Goal: Information Seeking & Learning: Understand process/instructions

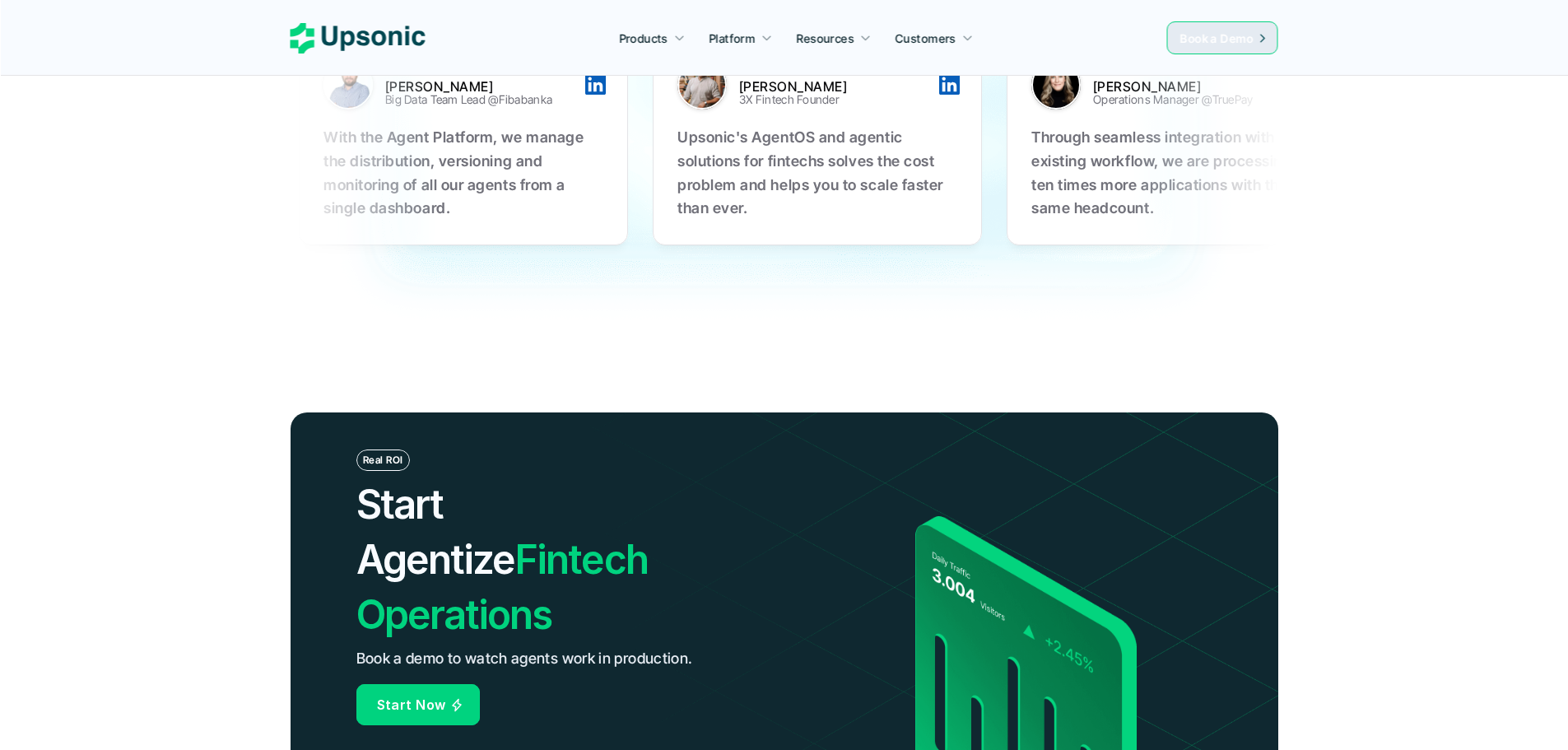
drag, startPoint x: 1372, startPoint y: 448, endPoint x: 1395, endPoint y: 303, distance: 146.8
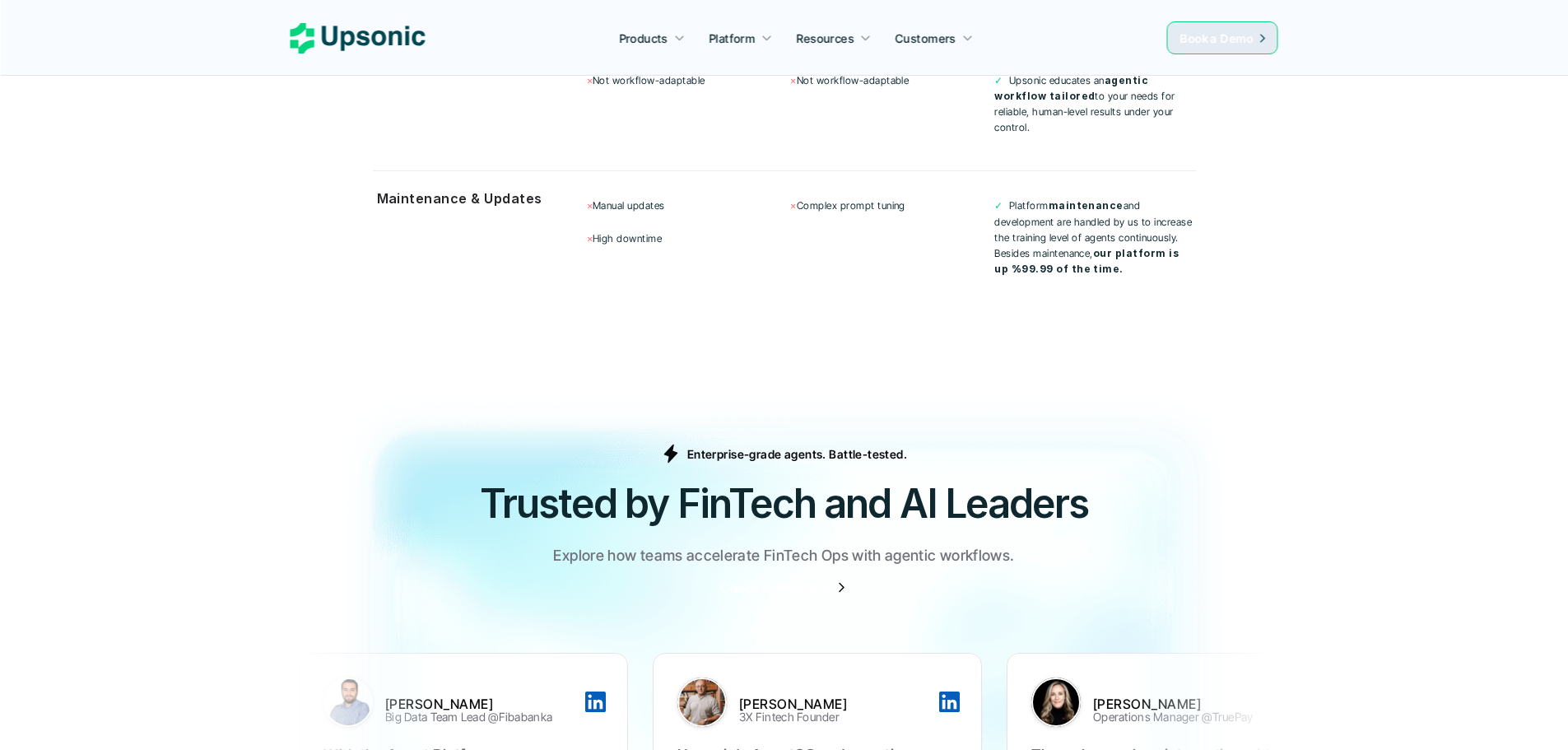
drag, startPoint x: 1433, startPoint y: 491, endPoint x: 1397, endPoint y: 341, distance: 154.3
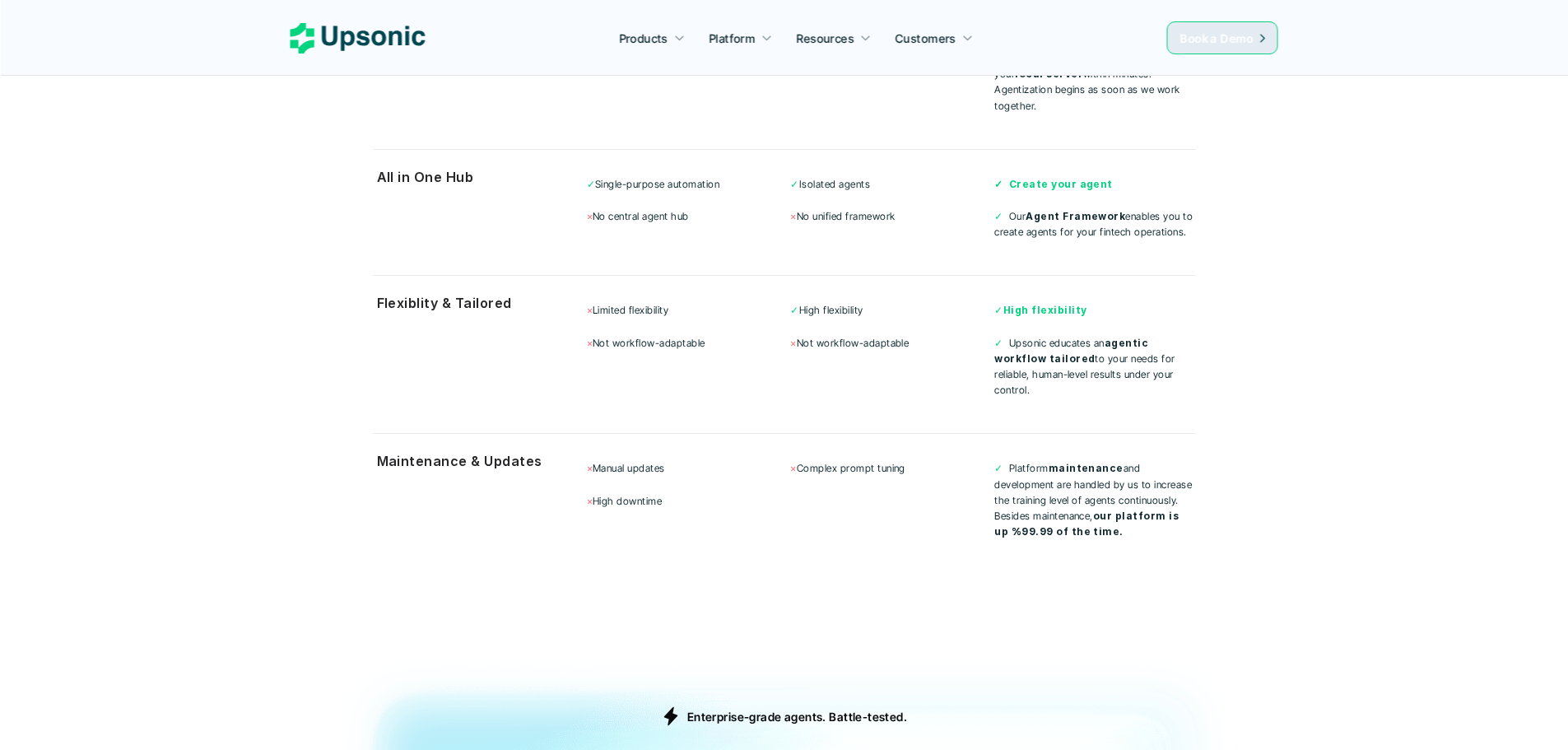
drag, startPoint x: 1411, startPoint y: 345, endPoint x: 1386, endPoint y: 434, distance: 92.4
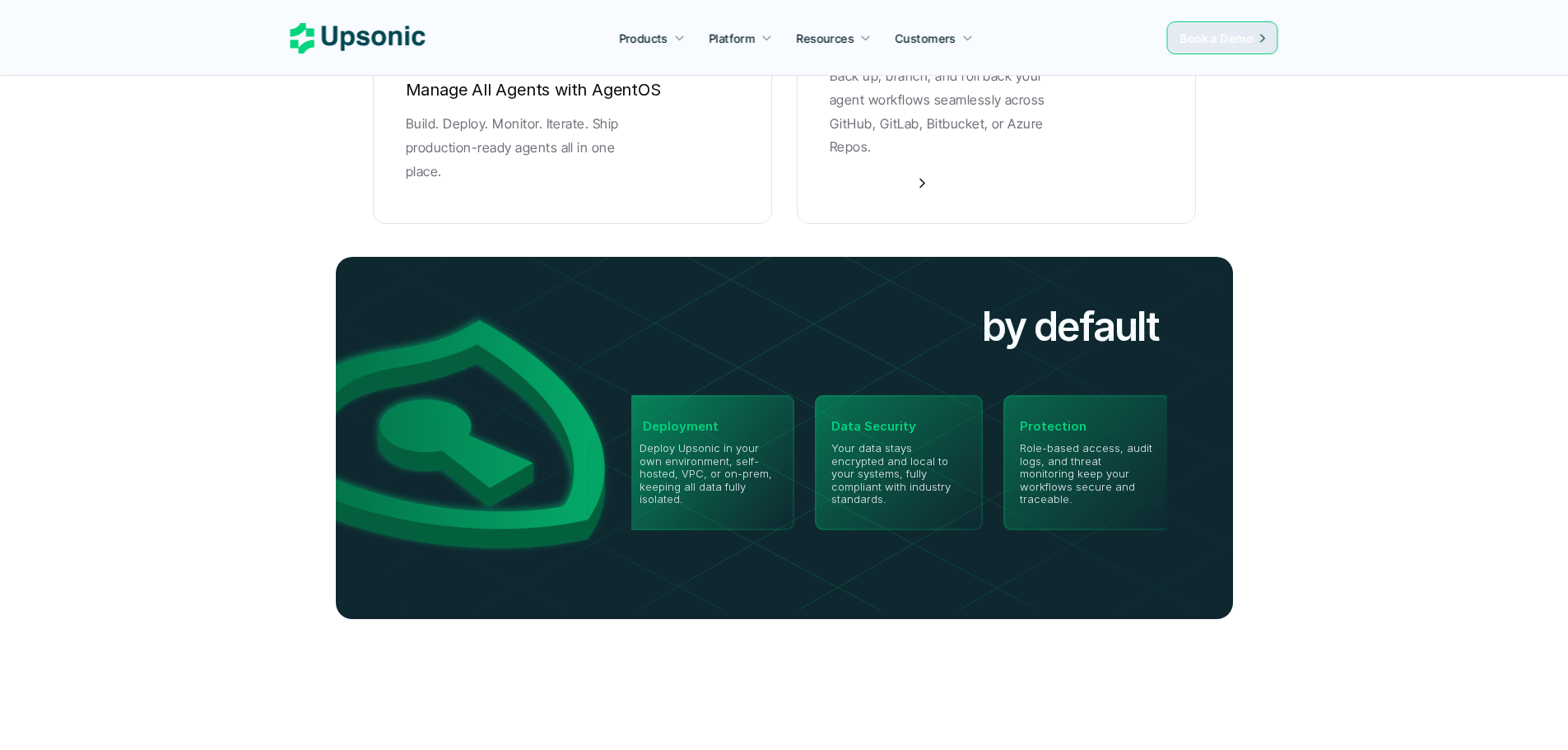
drag, startPoint x: 1382, startPoint y: 436, endPoint x: 1334, endPoint y: 320, distance: 125.5
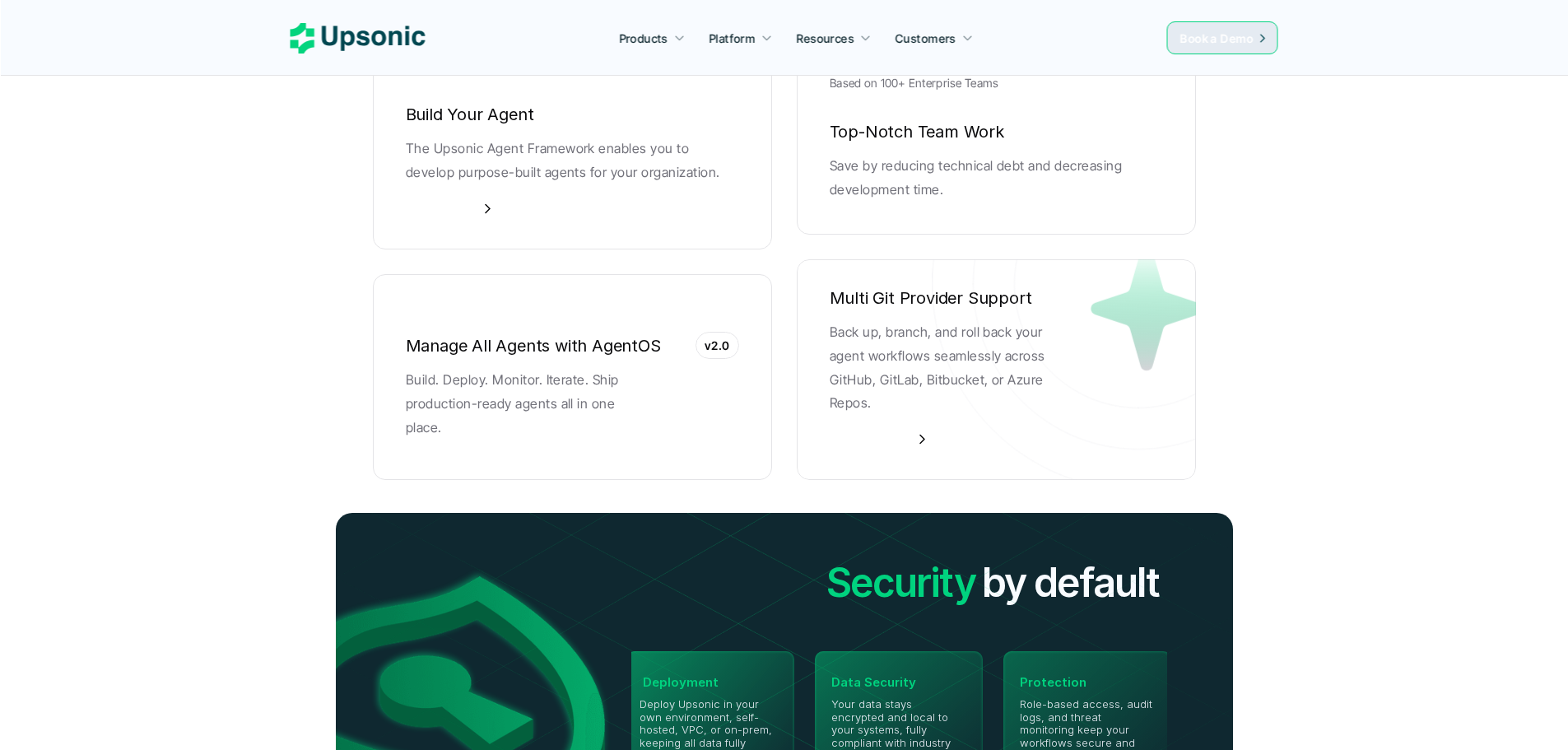
drag, startPoint x: 1328, startPoint y: 360, endPoint x: 1320, endPoint y: 303, distance: 57.6
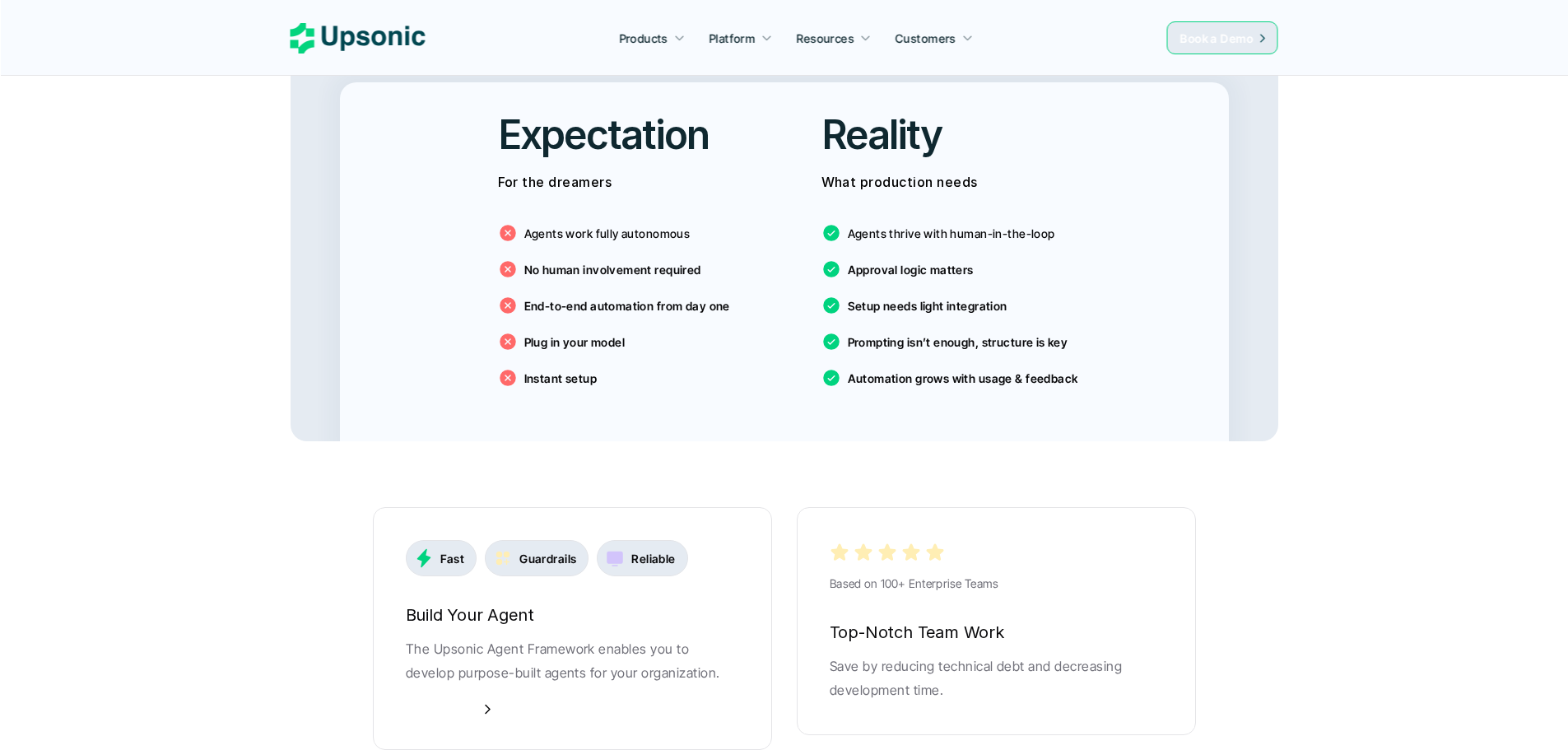
drag, startPoint x: 1332, startPoint y: 439, endPoint x: 1308, endPoint y: 312, distance: 129.2
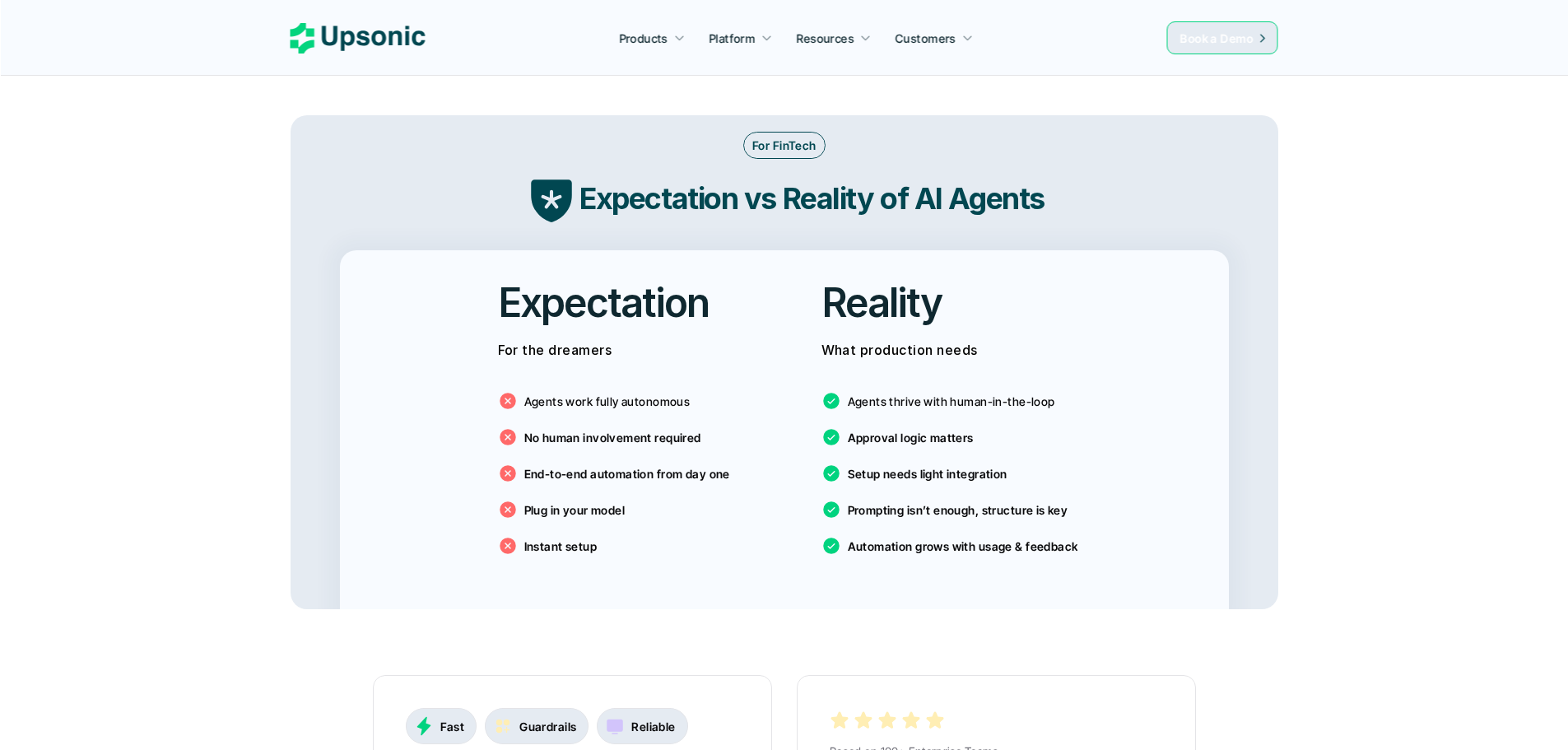
drag, startPoint x: 1336, startPoint y: 362, endPoint x: 1332, endPoint y: 339, distance: 23.3
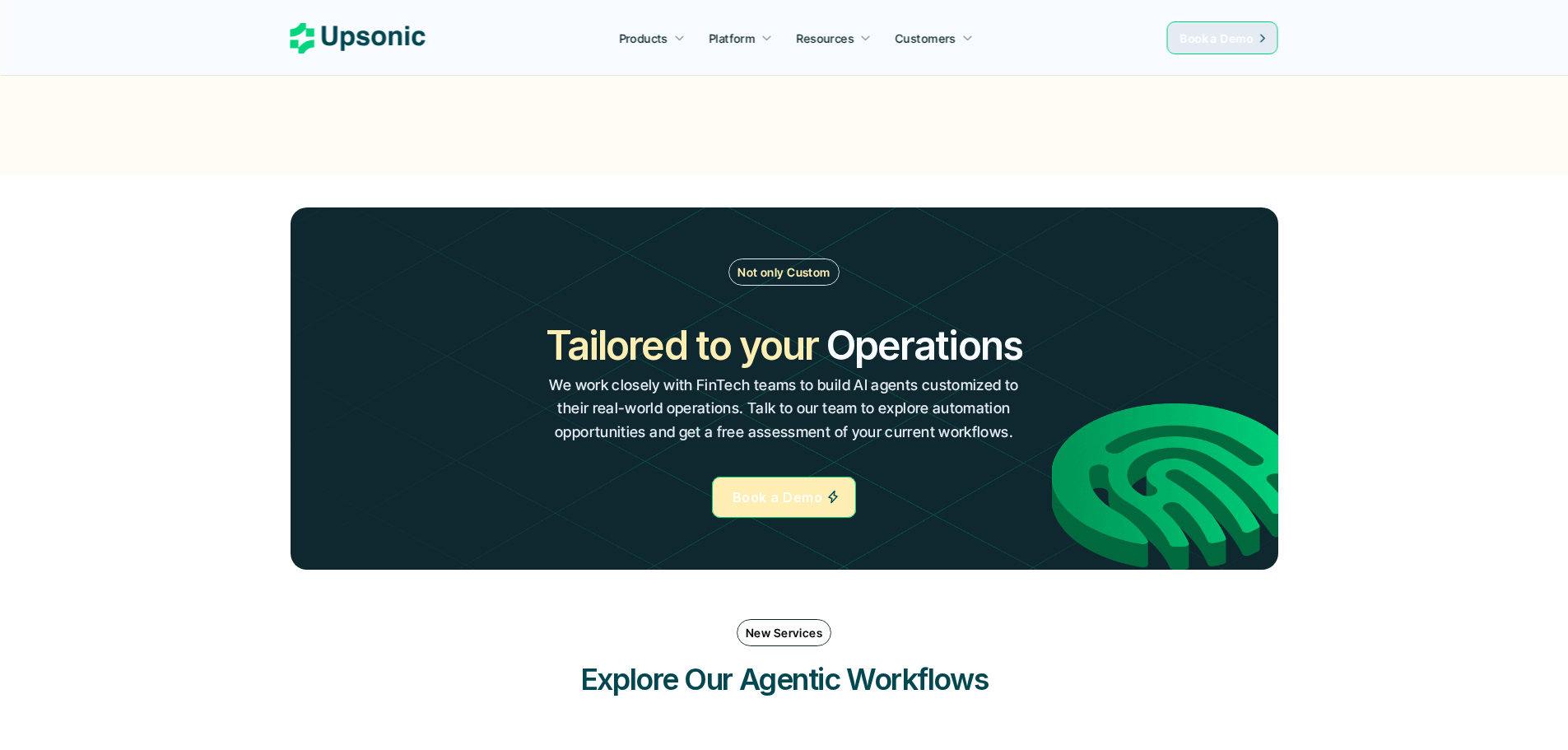
drag, startPoint x: 1358, startPoint y: 377, endPoint x: 1340, endPoint y: 348, distance: 34.1
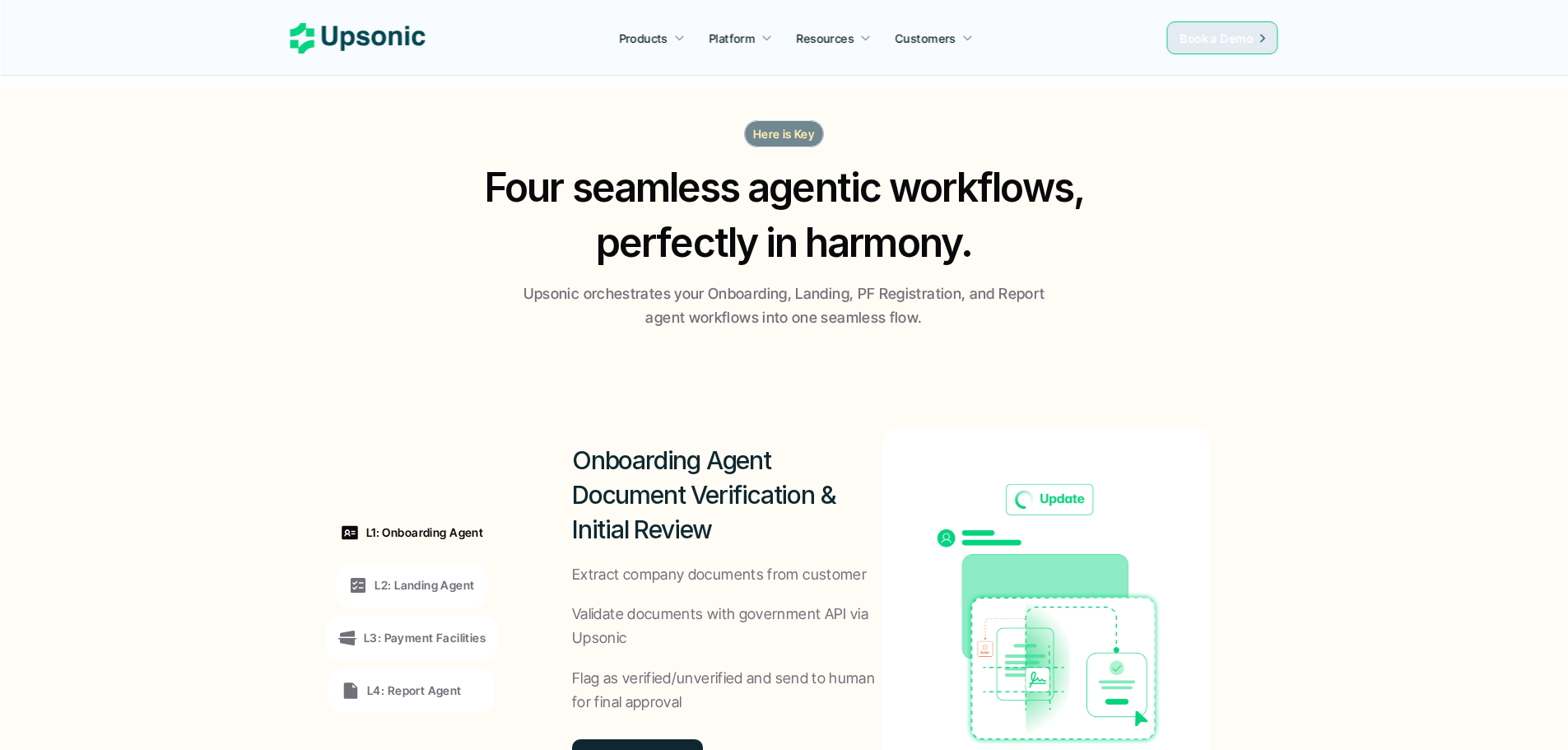
drag, startPoint x: 1375, startPoint y: 461, endPoint x: 1342, endPoint y: 312, distance: 152.6
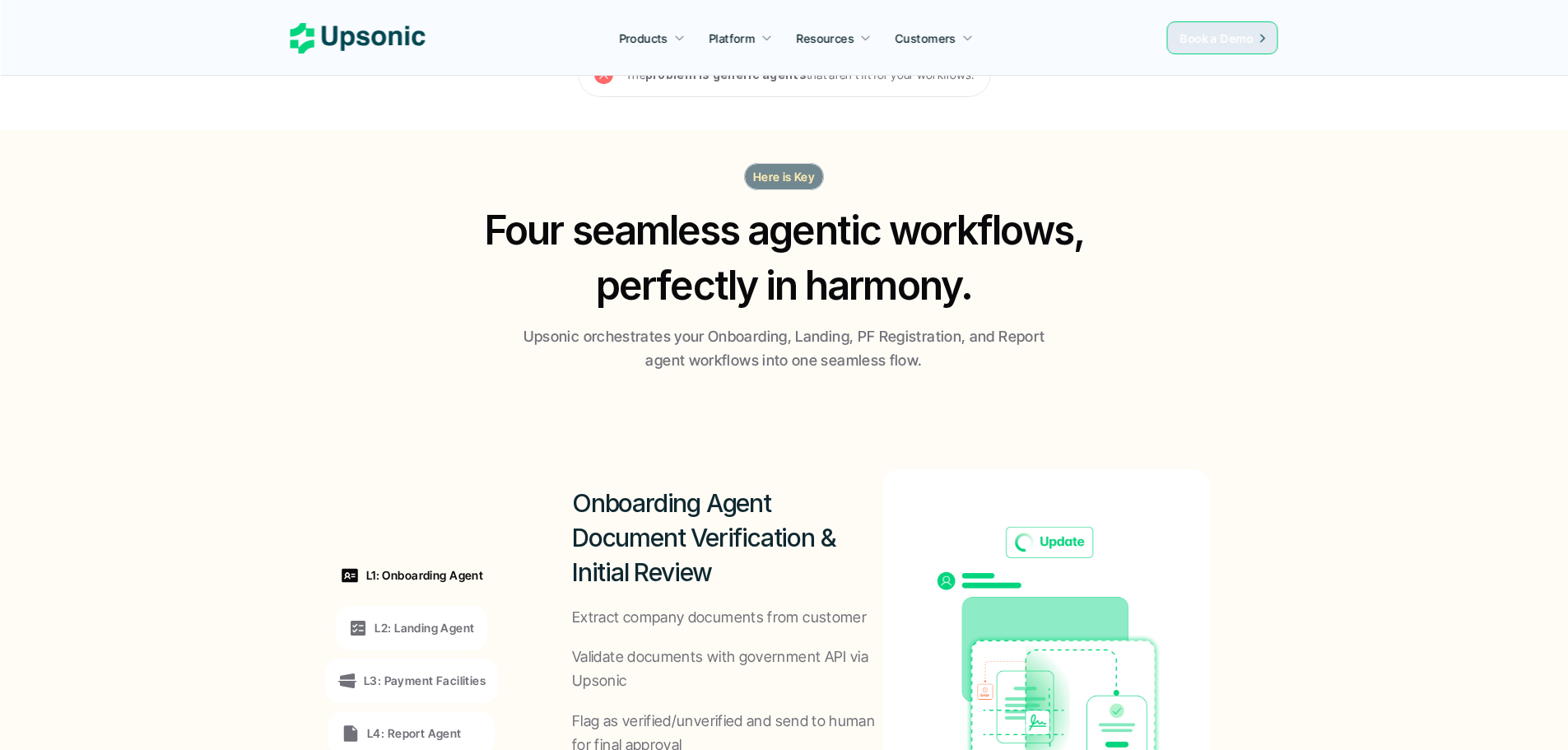
drag, startPoint x: 1341, startPoint y: 364, endPoint x: 1345, endPoint y: 394, distance: 30.3
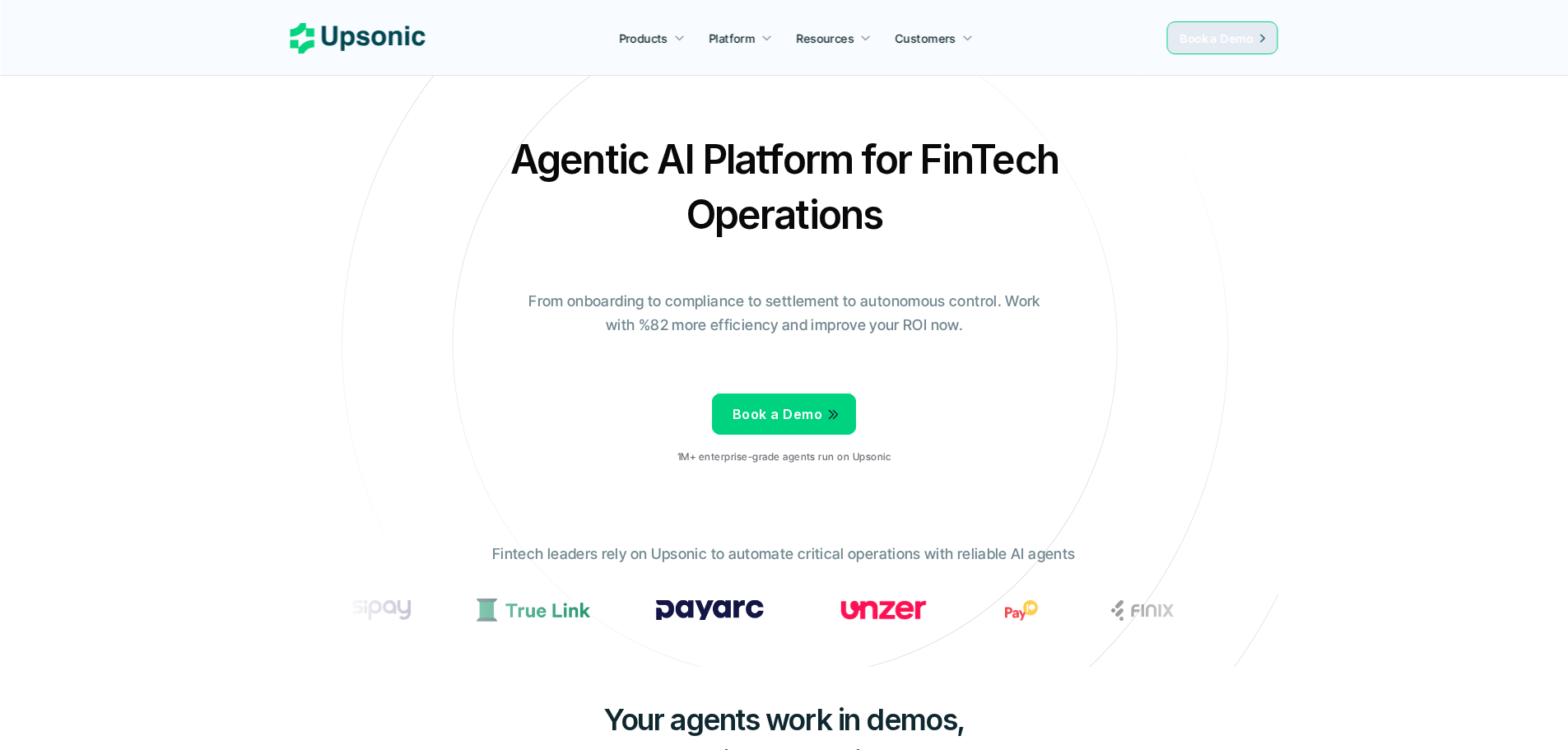
drag, startPoint x: 1347, startPoint y: 410, endPoint x: 1328, endPoint y: 238, distance: 173.0
drag, startPoint x: 1230, startPoint y: 308, endPoint x: 1222, endPoint y: 327, distance: 20.6
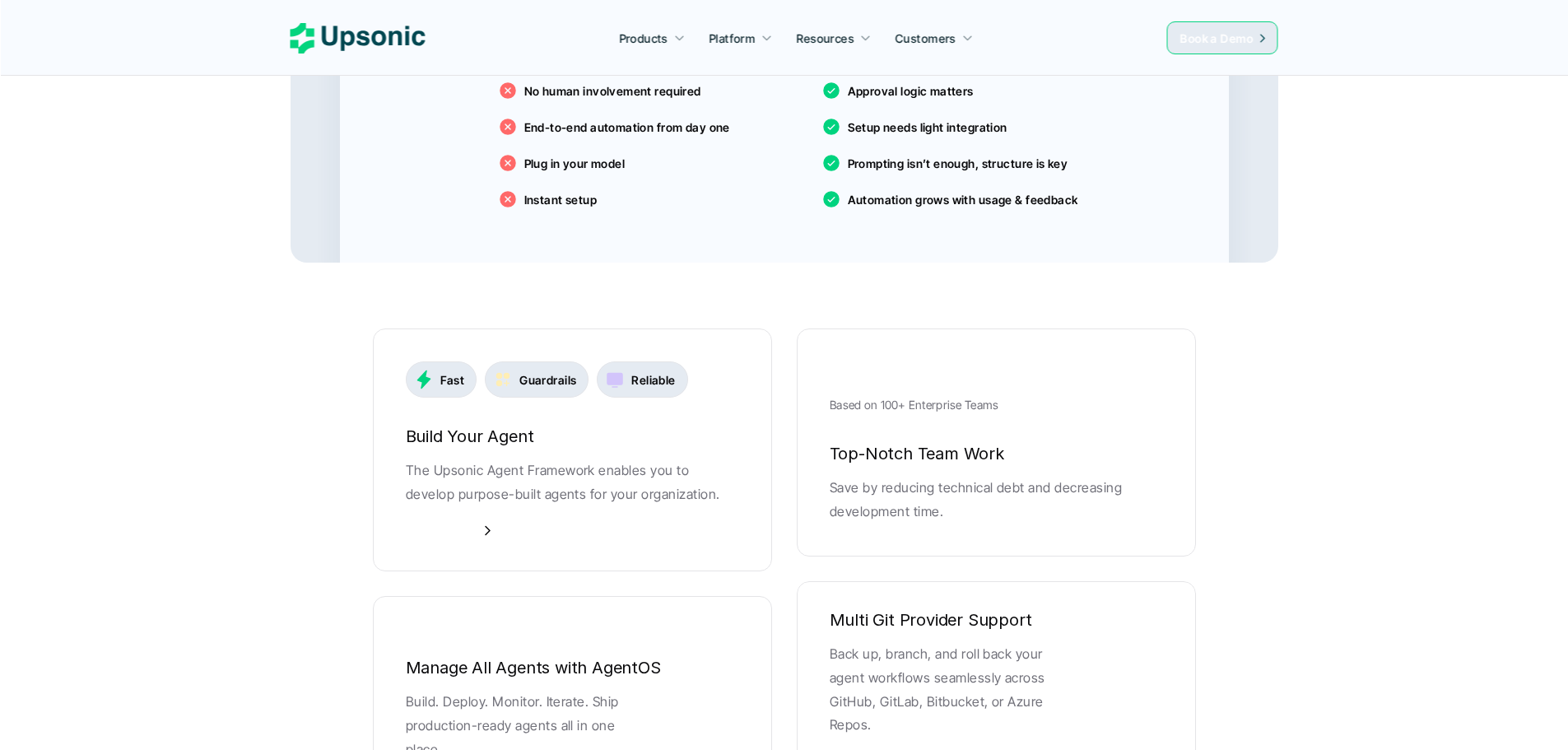
scroll to position [6118, 0]
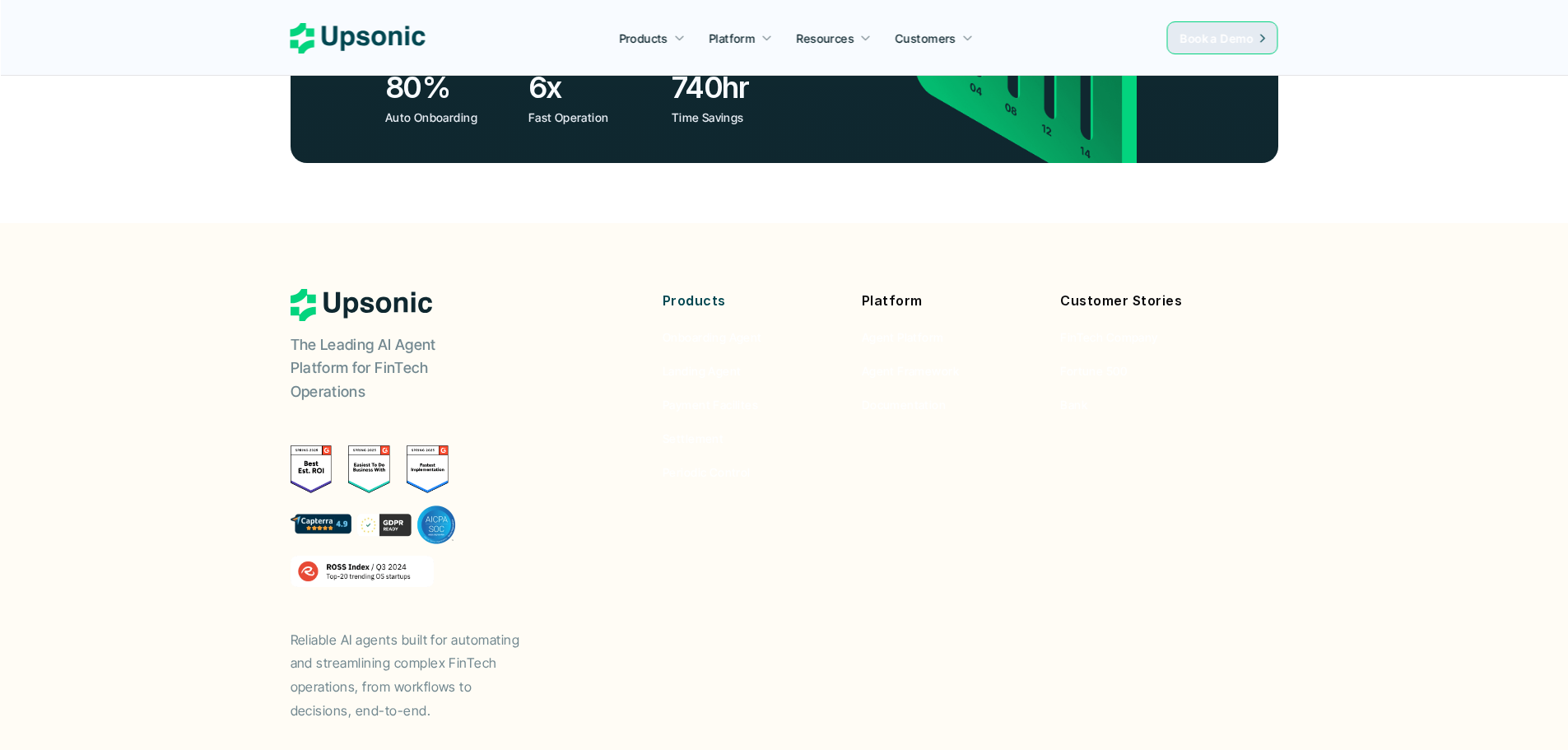
drag, startPoint x: 321, startPoint y: 209, endPoint x: 585, endPoint y: 673, distance: 533.8
drag, startPoint x: 754, startPoint y: 474, endPoint x: 679, endPoint y: 490, distance: 76.7
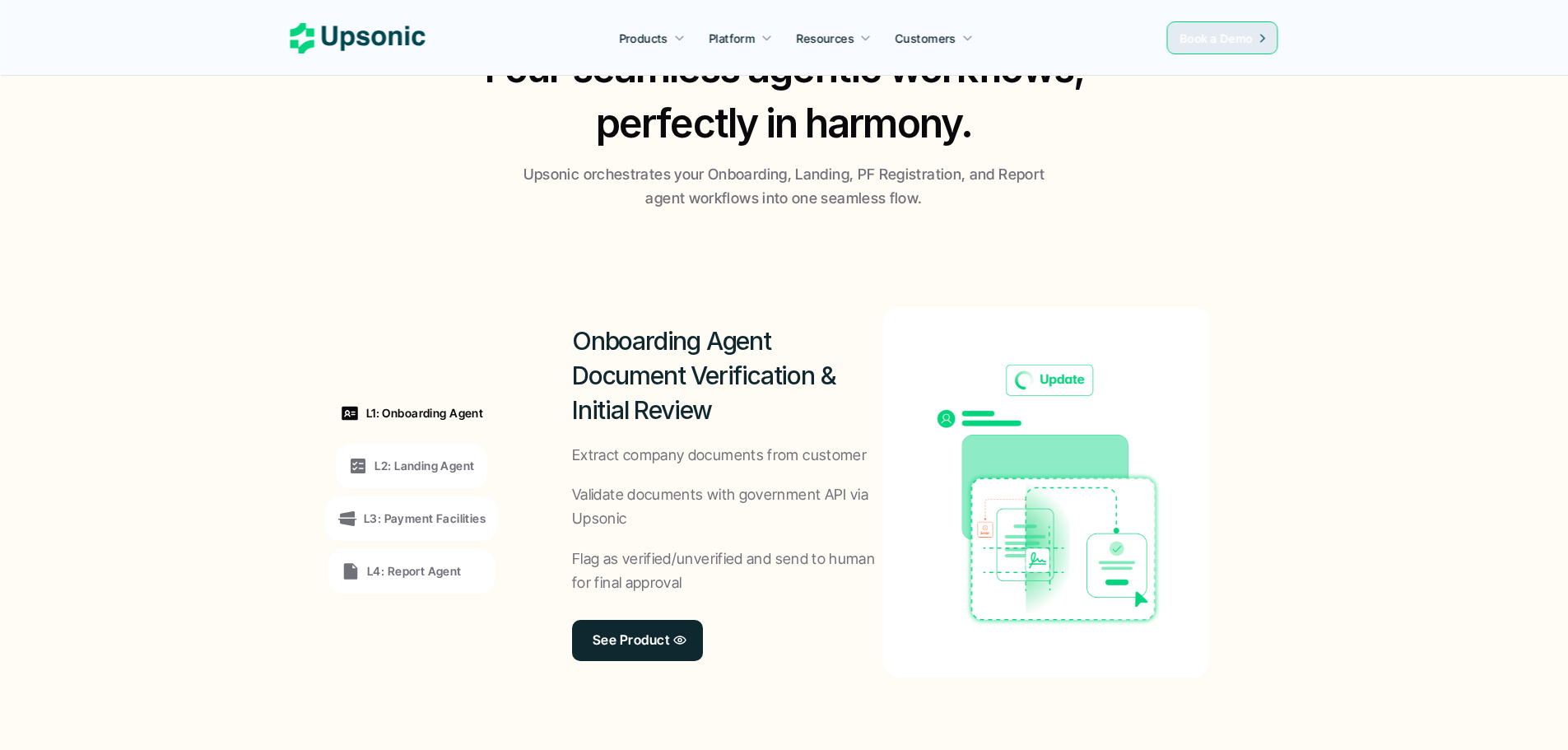
scroll to position [6053, 0]
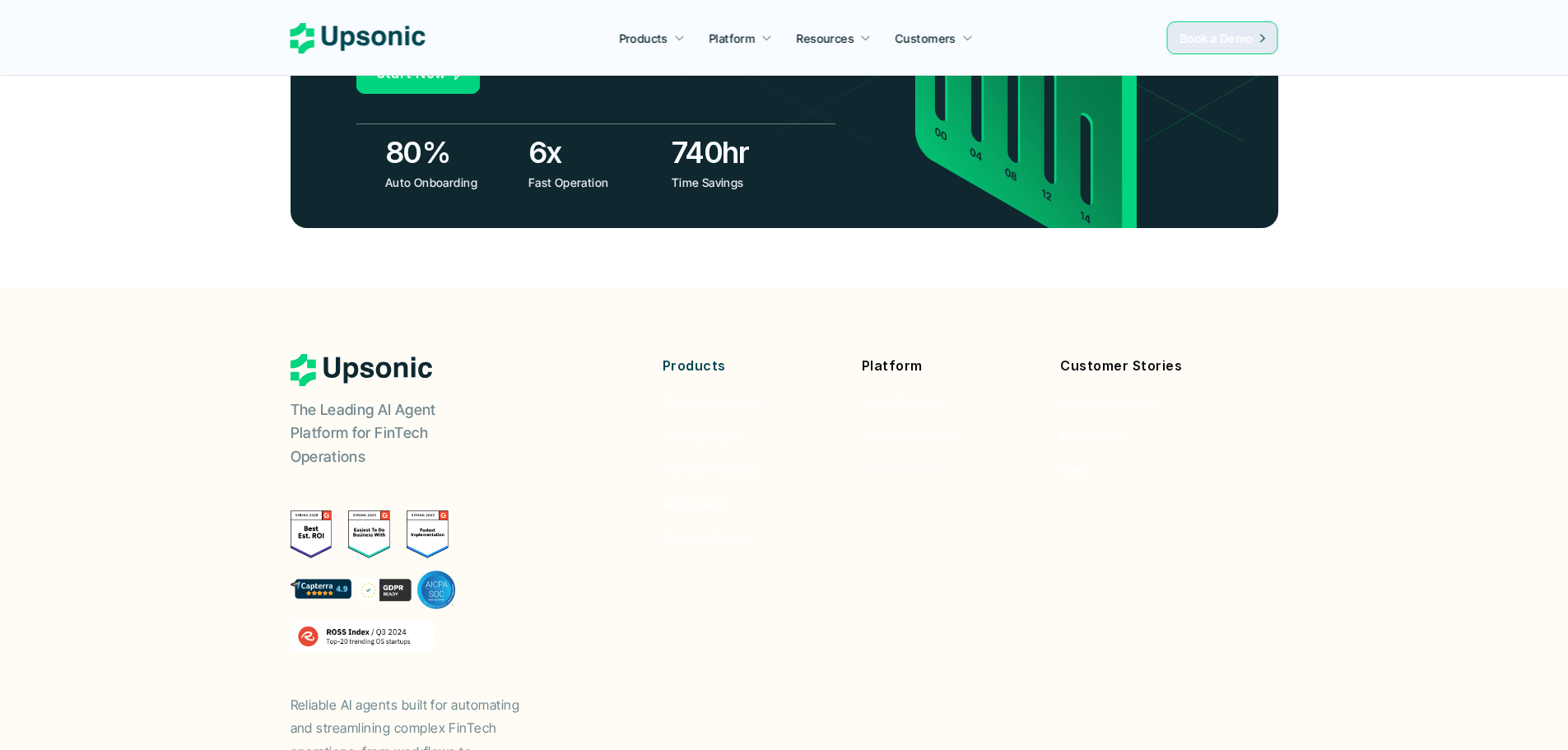
click at [878, 462] on span "Documentation" at bounding box center [903, 469] width 84 height 14
